Goal: Task Accomplishment & Management: Manage account settings

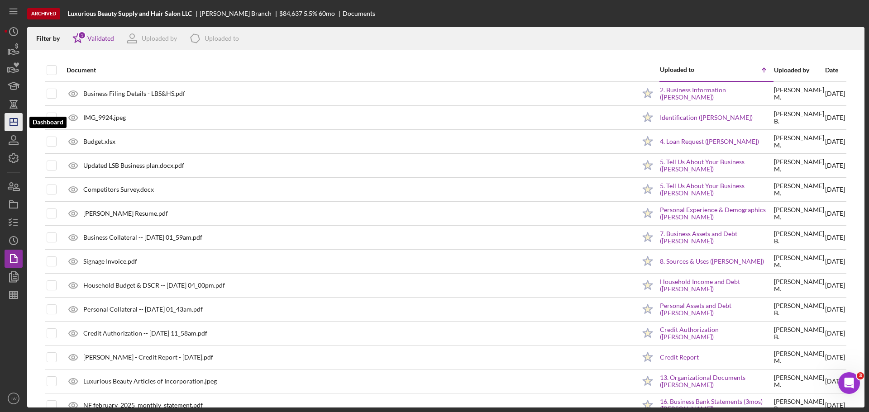
click at [16, 116] on icon "Icon/Dashboard" at bounding box center [13, 122] width 23 height 23
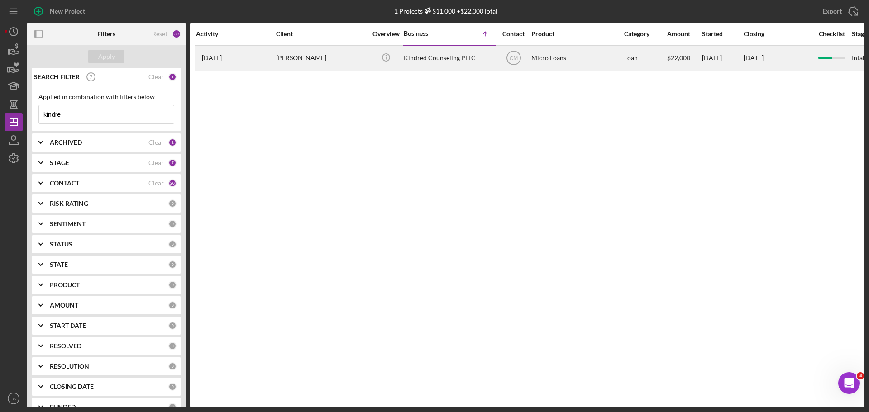
click at [294, 57] on div "[PERSON_NAME]" at bounding box center [321, 58] width 91 height 24
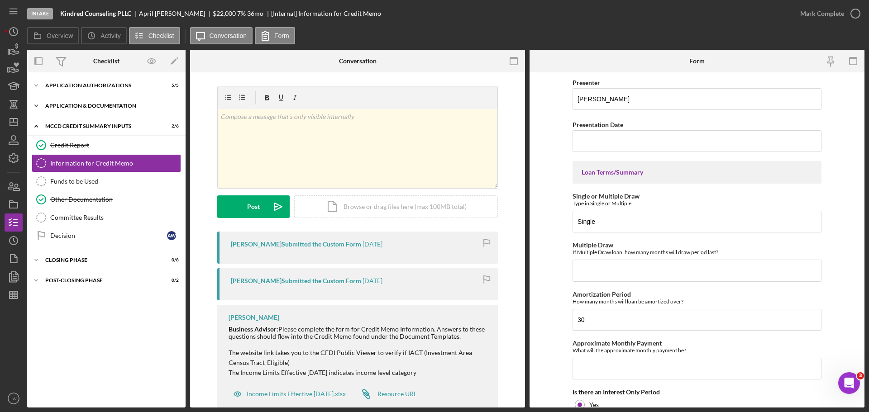
click at [33, 106] on icon "Icon/Expander" at bounding box center [36, 106] width 18 height 18
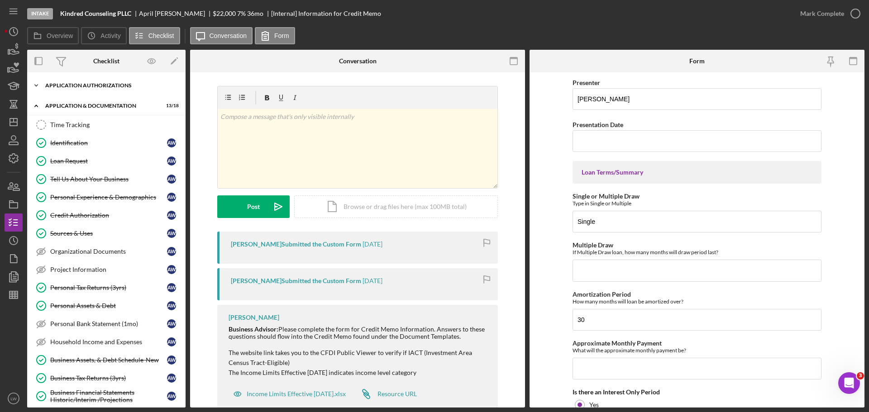
click at [35, 86] on icon "Icon/Expander" at bounding box center [36, 85] width 18 height 18
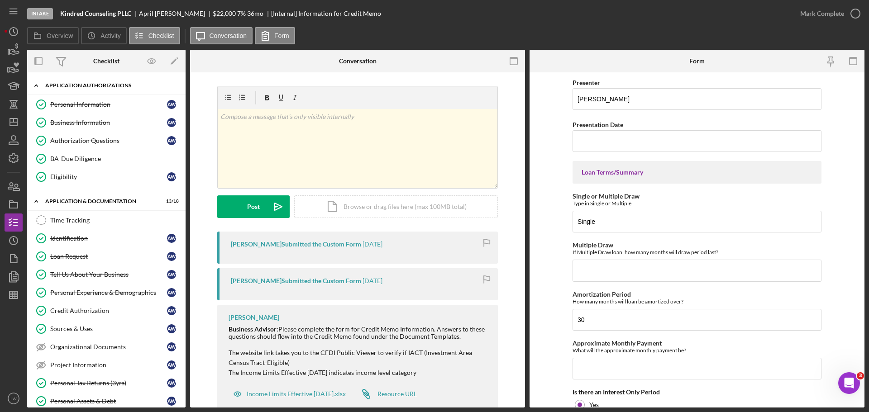
click at [35, 88] on icon "Icon/Expander" at bounding box center [36, 85] width 18 height 18
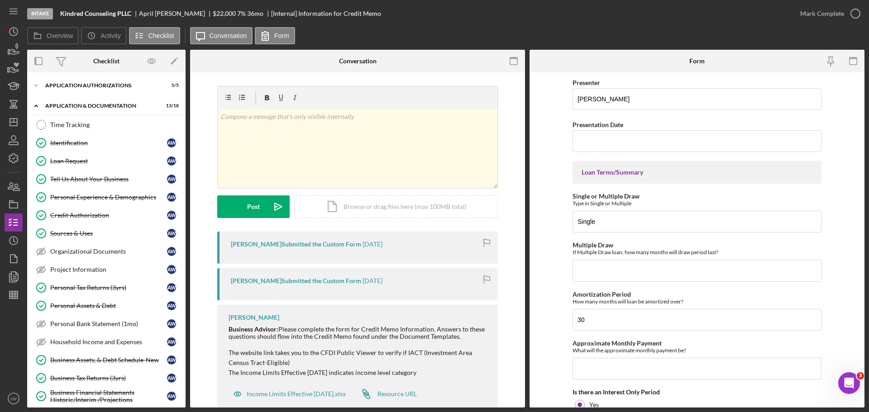
drag, startPoint x: 35, startPoint y: 88, endPoint x: 423, endPoint y: 13, distance: 395.1
click at [423, 13] on div "Intake Kindred Counseling PLLC [PERSON_NAME] $22,000 $11,000 7 % 36 mo [Interna…" at bounding box center [409, 13] width 764 height 27
click at [39, 84] on icon "Icon/Expander" at bounding box center [36, 85] width 18 height 18
